Goal: Find specific page/section: Find specific page/section

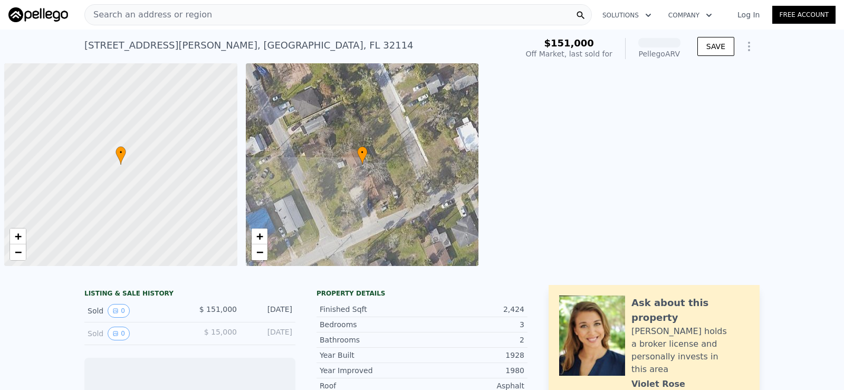
scroll to position [0, 4]
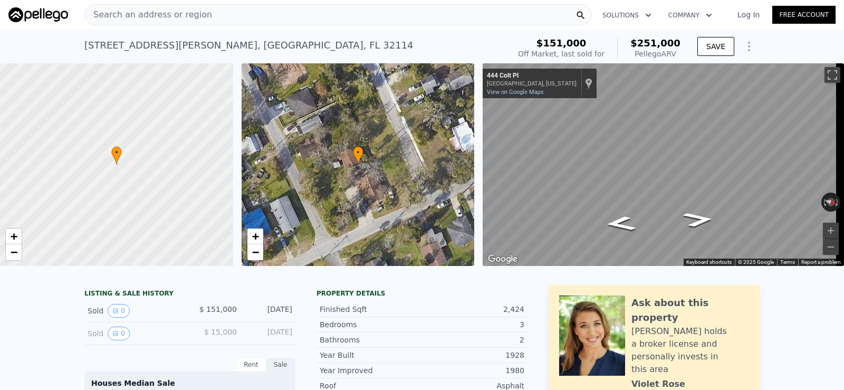
click at [506, 11] on div "Search an address or region" at bounding box center [338, 14] width 508 height 21
click at [783, 33] on div "[STREET_ADDRESS][PERSON_NAME] Sold [DATE] for $151k (~ARV $251k ) $151,000 Off …" at bounding box center [422, 47] width 844 height 34
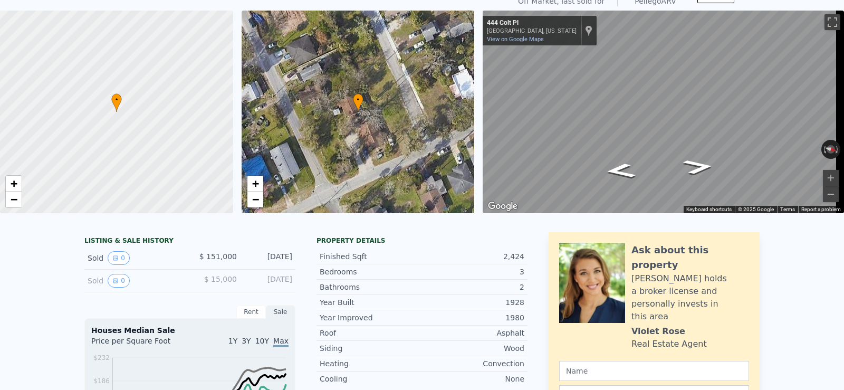
scroll to position [4, 0]
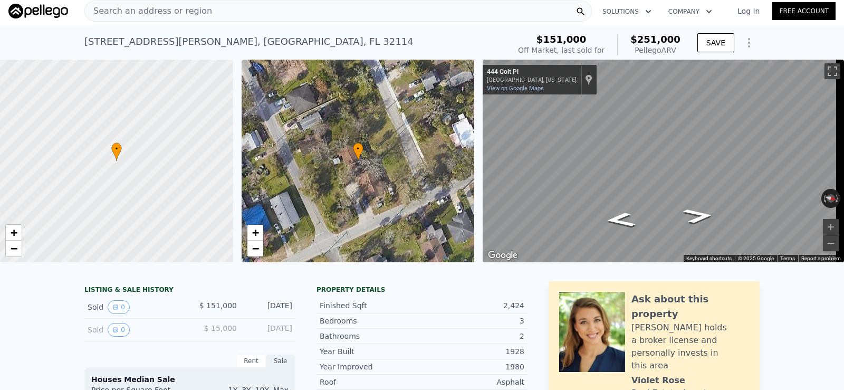
click at [473, 34] on div "[STREET_ADDRESS][PERSON_NAME] Sold [DATE] for $151k (~ARV $251k )" at bounding box center [294, 45] width 421 height 30
click at [475, 43] on div "[STREET_ADDRESS][PERSON_NAME] Sold [DATE] for $151k (~ARV $251k )" at bounding box center [294, 45] width 421 height 30
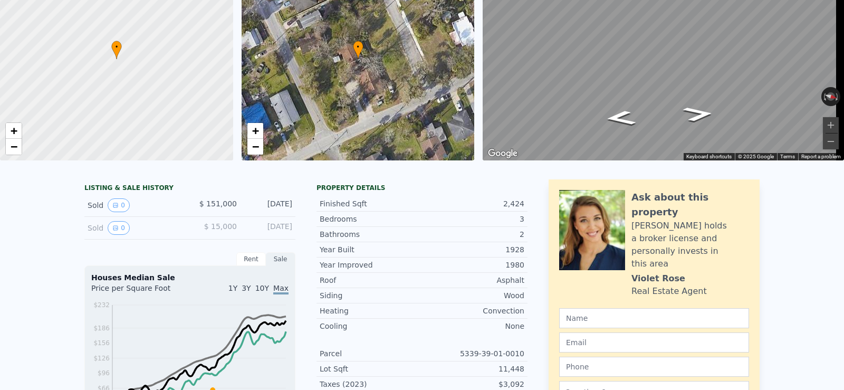
scroll to position [0, 0]
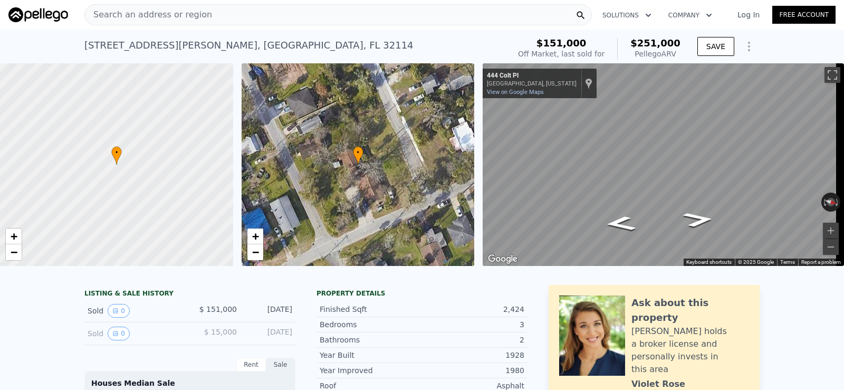
click at [450, 37] on div "[STREET_ADDRESS][PERSON_NAME] Sold [DATE] for $151k (~ARV $251k )" at bounding box center [294, 49] width 421 height 30
click at [278, 9] on div "Search an address or region" at bounding box center [338, 14] width 508 height 21
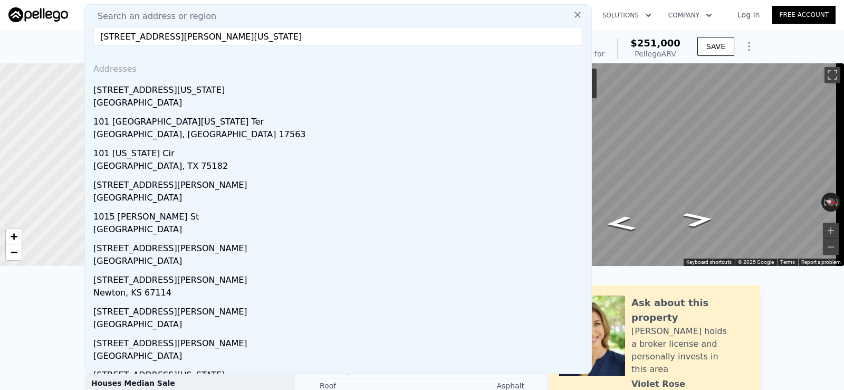
type input "[STREET_ADDRESS][PERSON_NAME][US_STATE]"
click at [240, 19] on div "Search an address or region" at bounding box center [338, 16] width 498 height 13
click at [266, 33] on input "[STREET_ADDRESS][PERSON_NAME][US_STATE]" at bounding box center [338, 36] width 490 height 19
click at [291, 38] on input "[STREET_ADDRESS][PERSON_NAME][US_STATE]" at bounding box center [338, 36] width 490 height 19
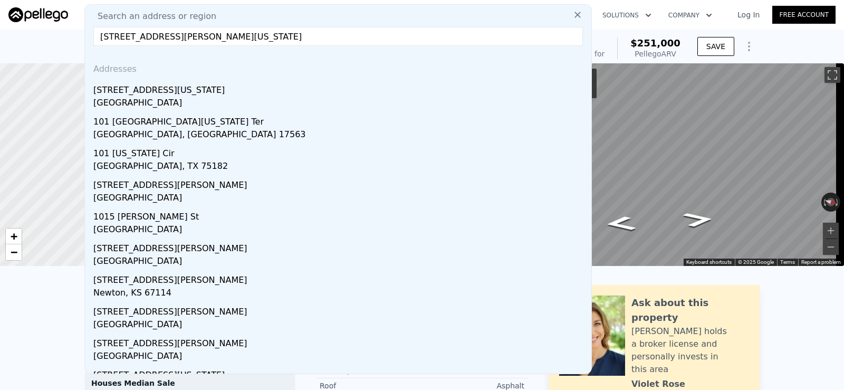
click at [575, 17] on icon at bounding box center [578, 15] width 6 height 6
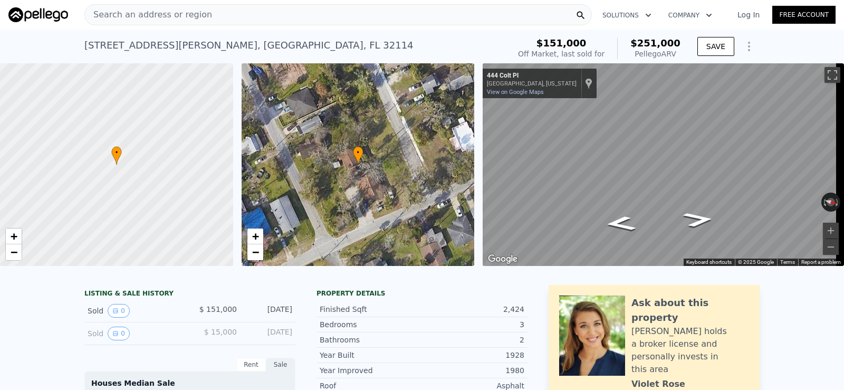
click at [188, 15] on span "Search an address or region" at bounding box center [148, 14] width 127 height 13
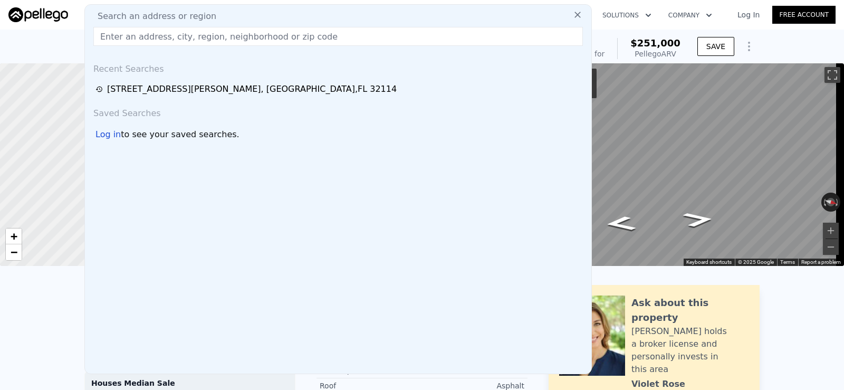
type input "[STREET_ADDRESS][PERSON_NAME]"
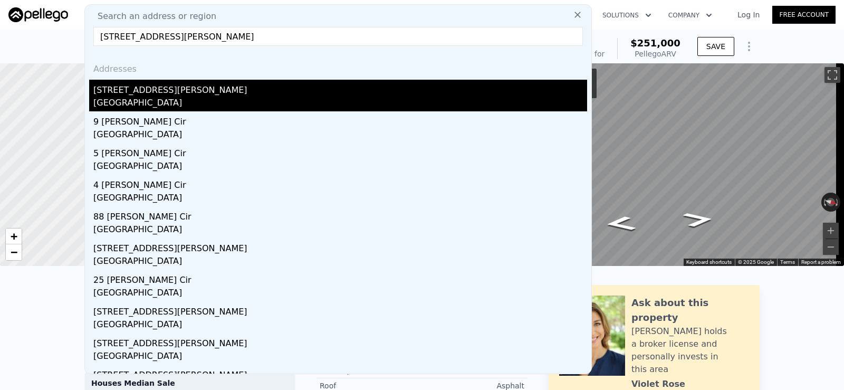
click at [123, 103] on div "[GEOGRAPHIC_DATA]" at bounding box center [340, 104] width 494 height 15
